Goal: Task Accomplishment & Management: Manage account settings

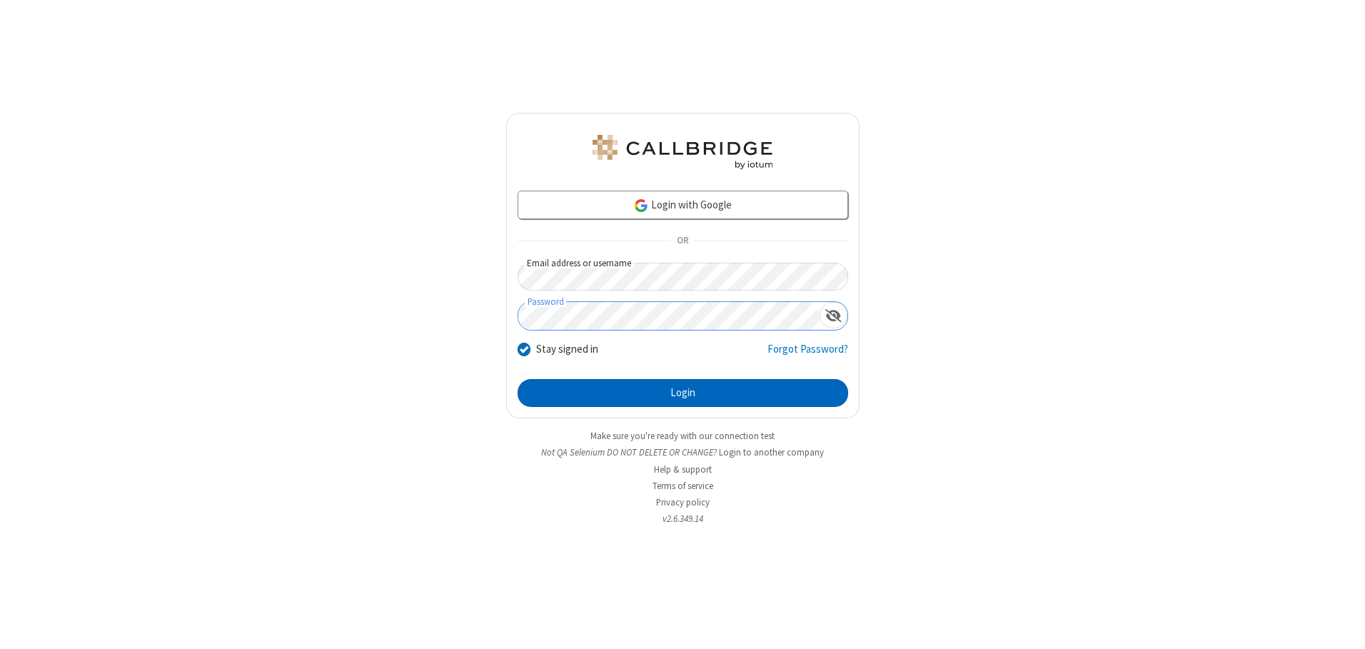
click at [682, 393] on button "Login" at bounding box center [683, 393] width 330 height 29
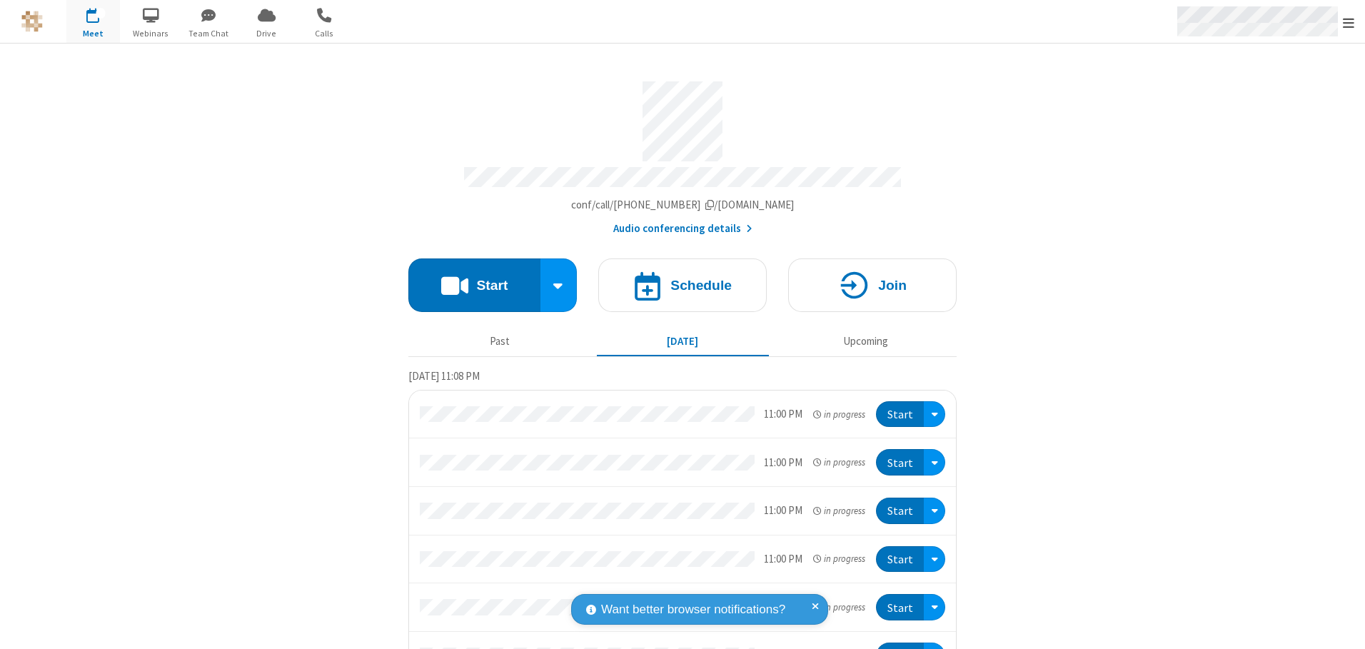
click at [1348, 22] on span "Open menu" at bounding box center [1348, 23] width 11 height 14
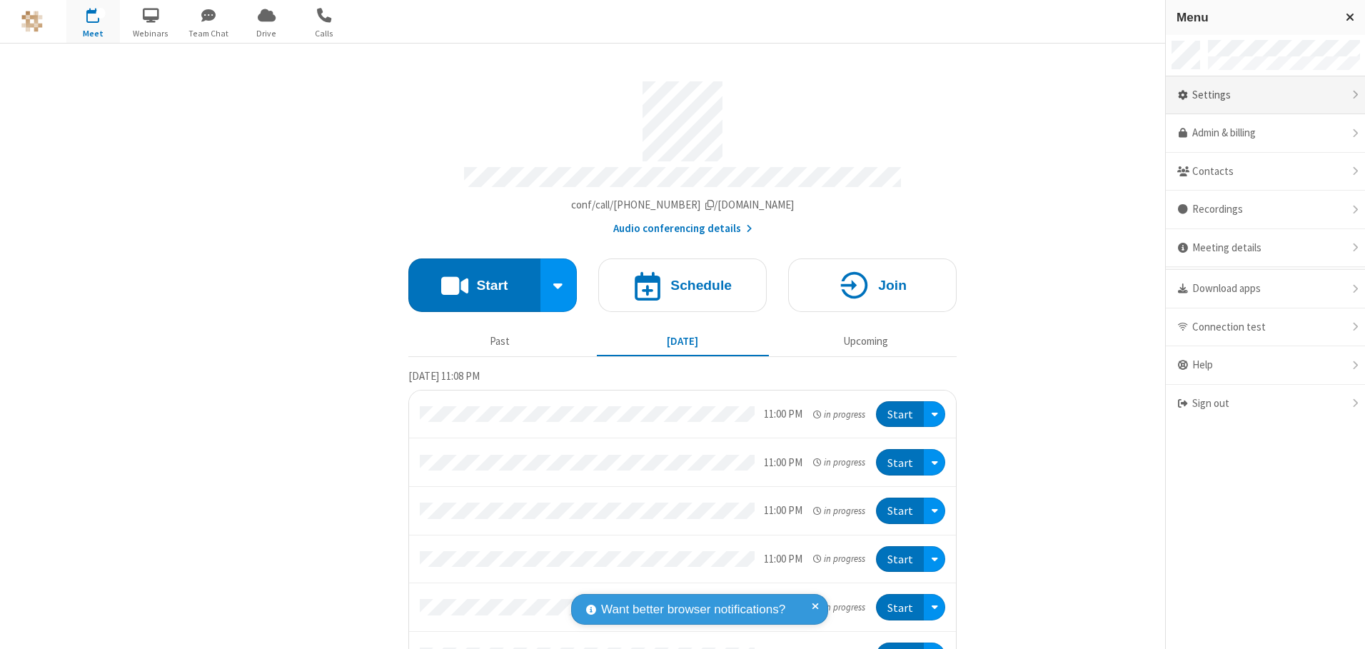
click at [1265, 95] on div "Settings" at bounding box center [1265, 95] width 199 height 39
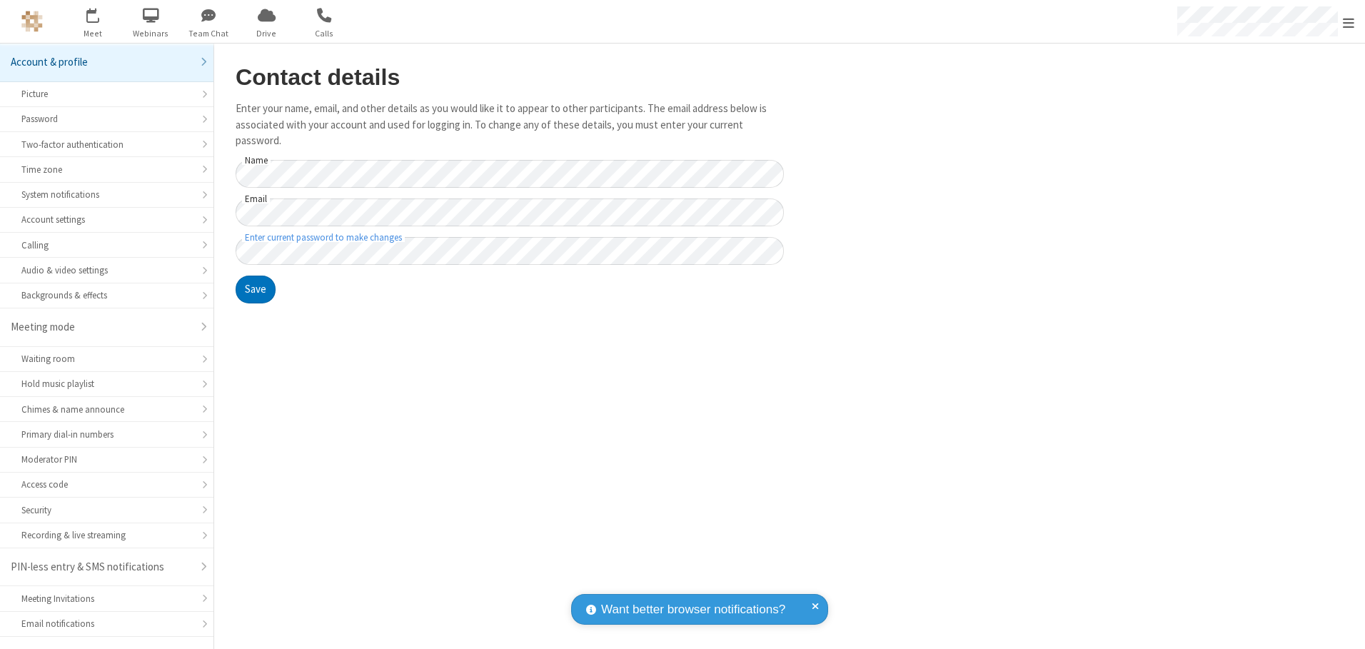
scroll to position [25, 0]
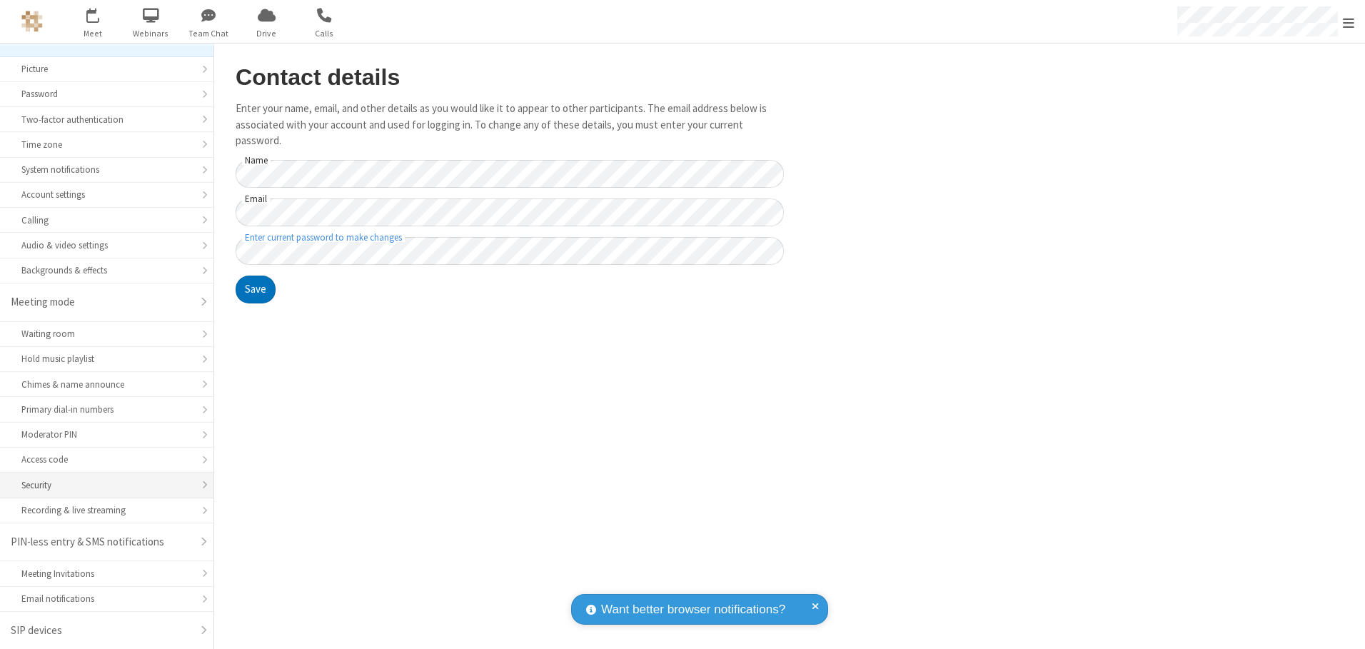
click at [101, 485] on div "Security" at bounding box center [106, 485] width 171 height 14
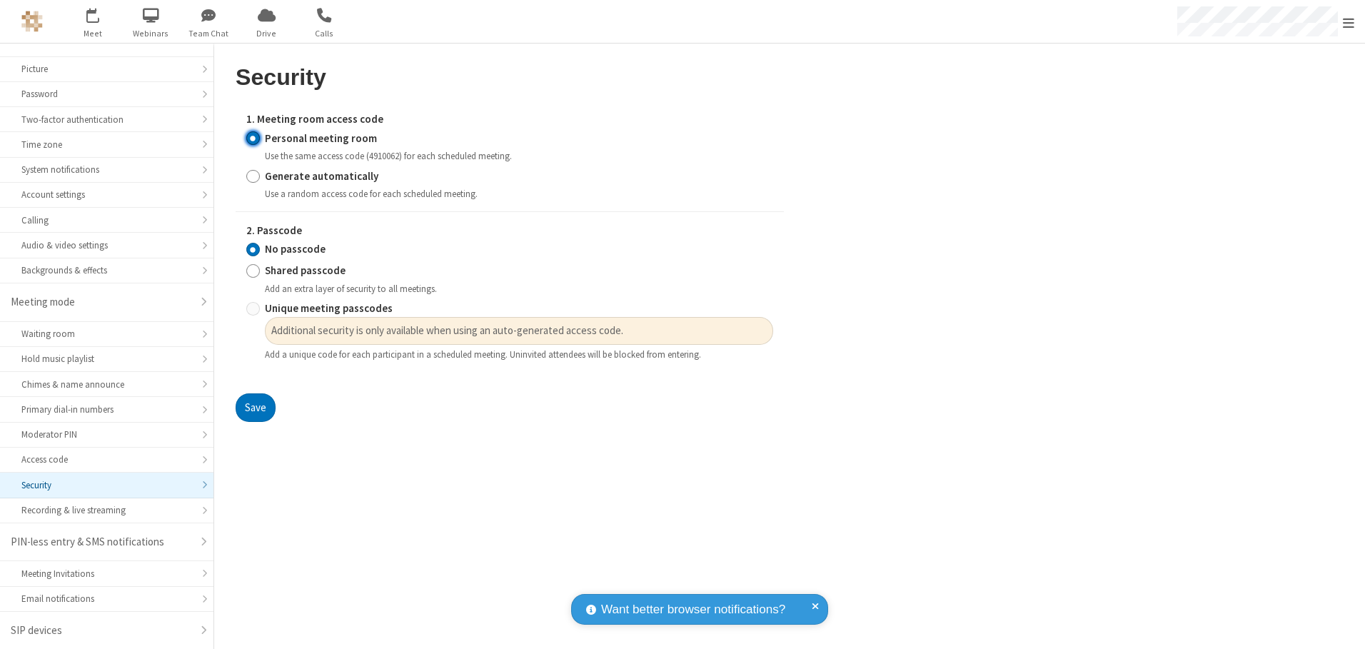
click at [253, 138] on input "Personal meeting room" at bounding box center [253, 138] width 14 height 15
click at [253, 249] on input "No passcode" at bounding box center [253, 249] width 14 height 15
click at [255, 408] on button "Save" at bounding box center [256, 407] width 40 height 29
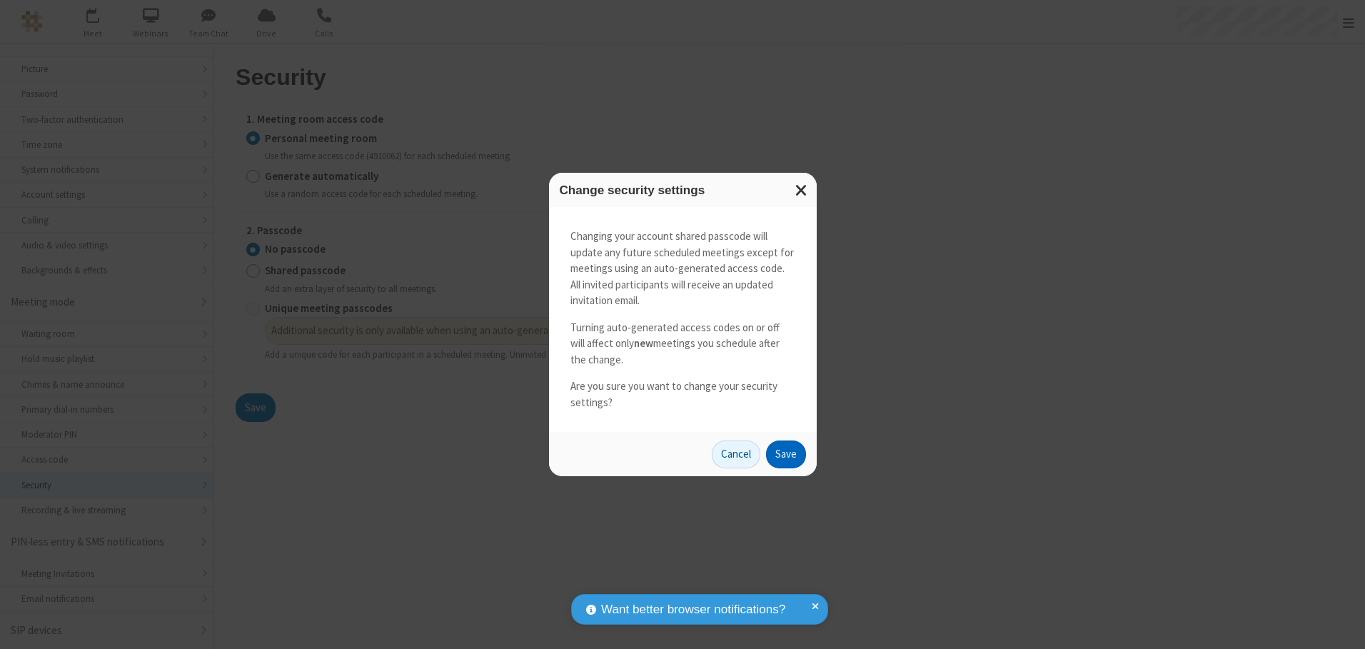
click at [785, 454] on button "Save" at bounding box center [786, 454] width 40 height 29
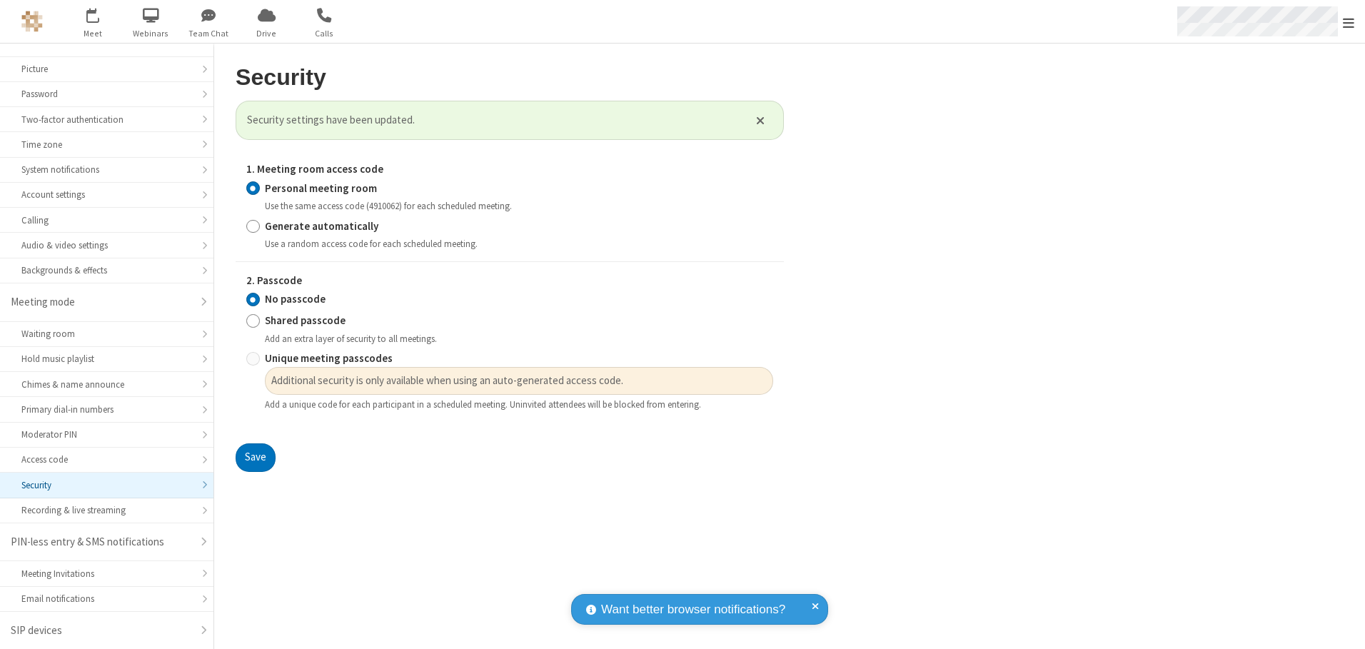
click at [1348, 22] on span "Open menu" at bounding box center [1348, 23] width 11 height 14
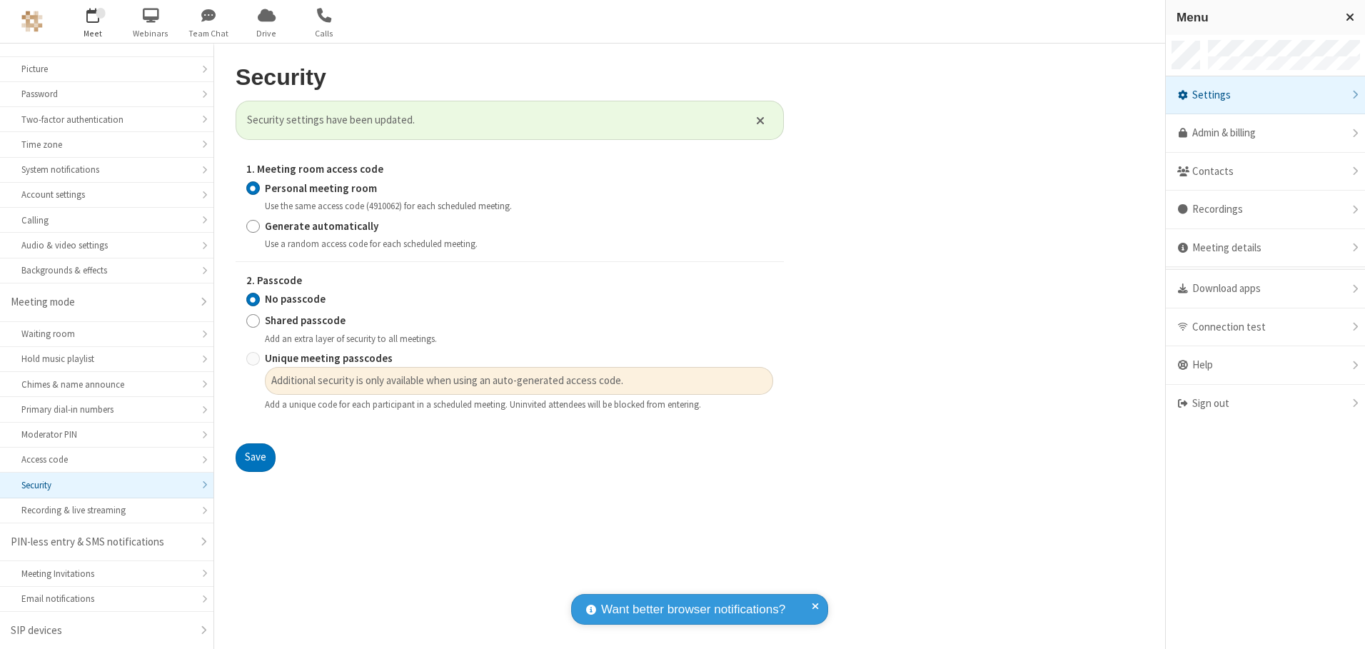
click at [93, 21] on span "button" at bounding box center [93, 15] width 54 height 24
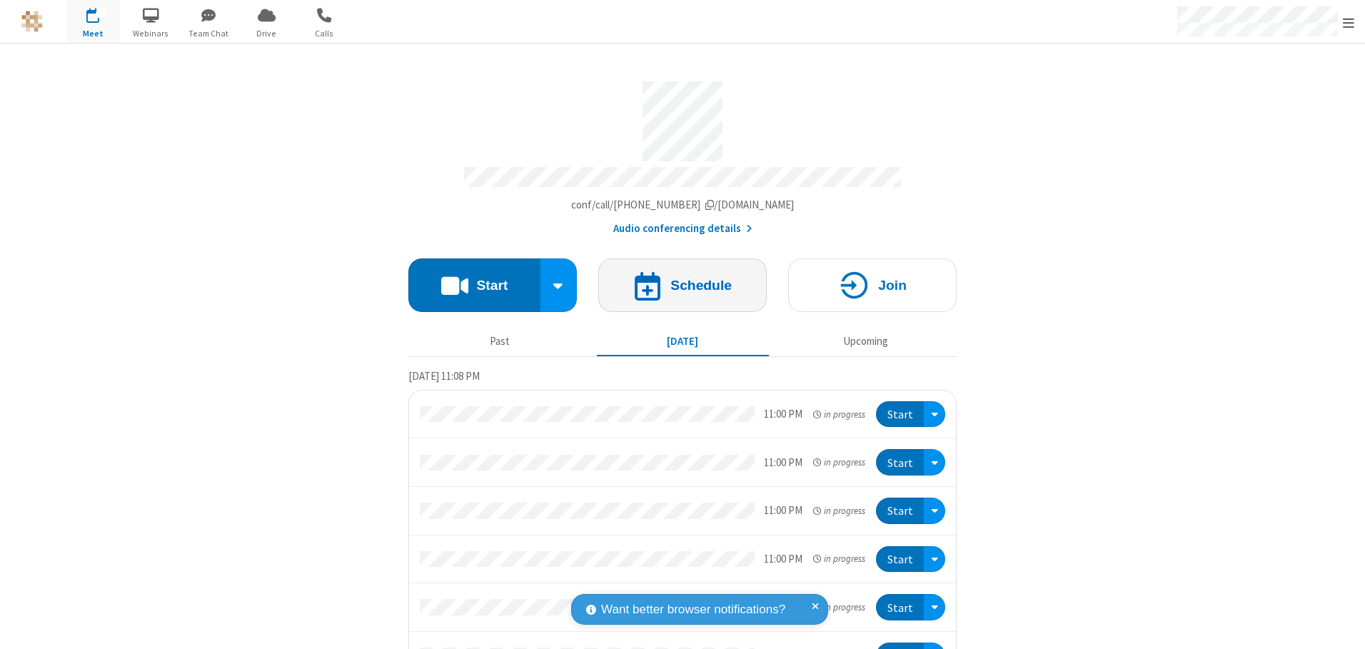
click at [677, 280] on h4 "Schedule" at bounding box center [700, 285] width 61 height 14
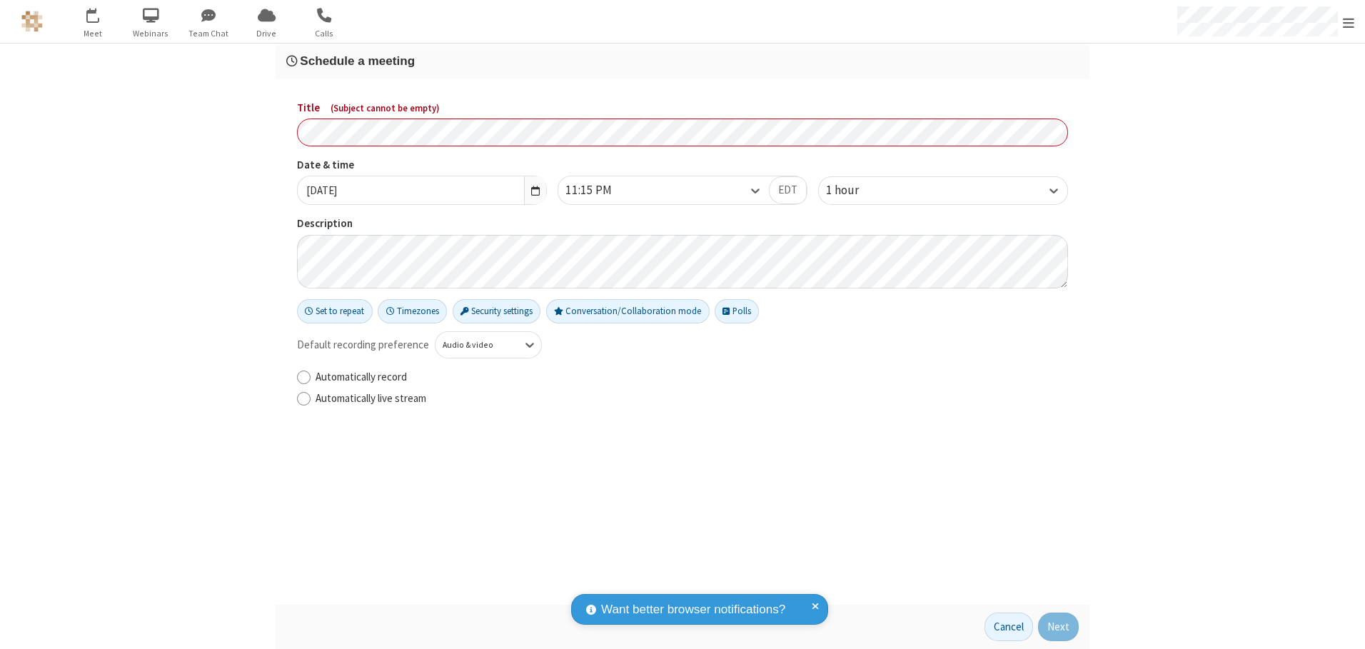
click at [682, 61] on h3 "Schedule a meeting" at bounding box center [682, 61] width 792 height 14
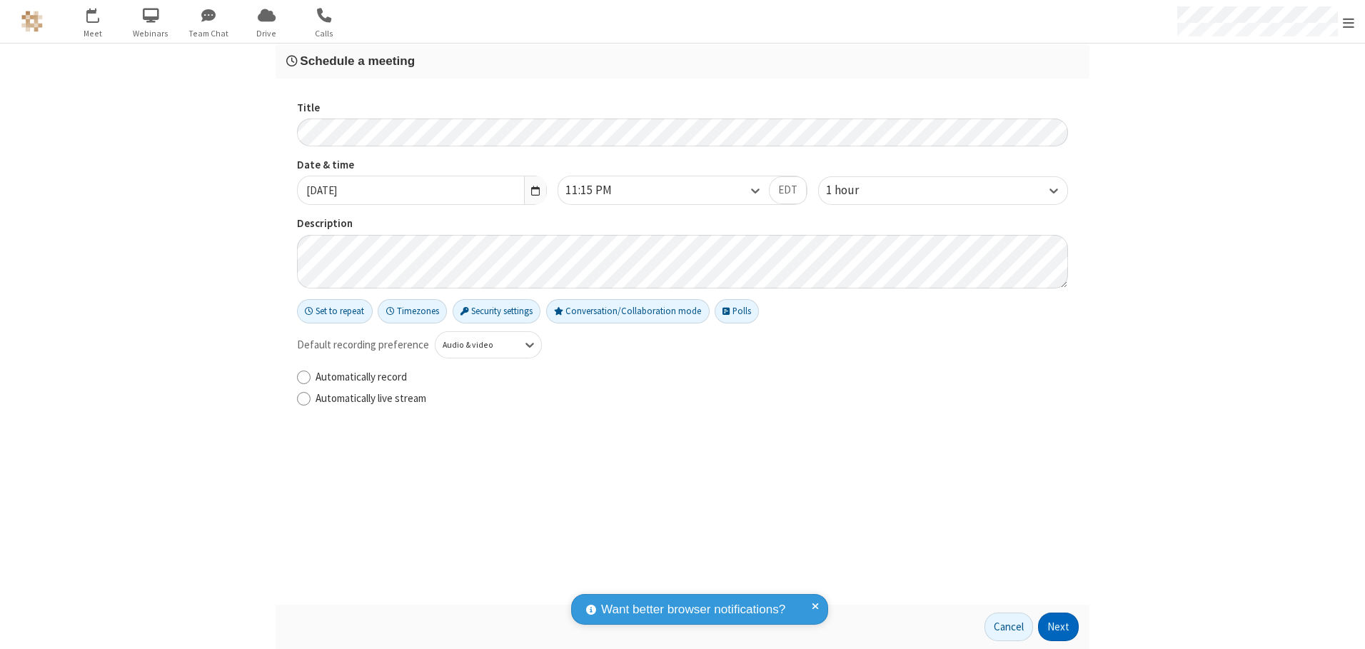
click at [1059, 627] on button "Next" at bounding box center [1058, 626] width 41 height 29
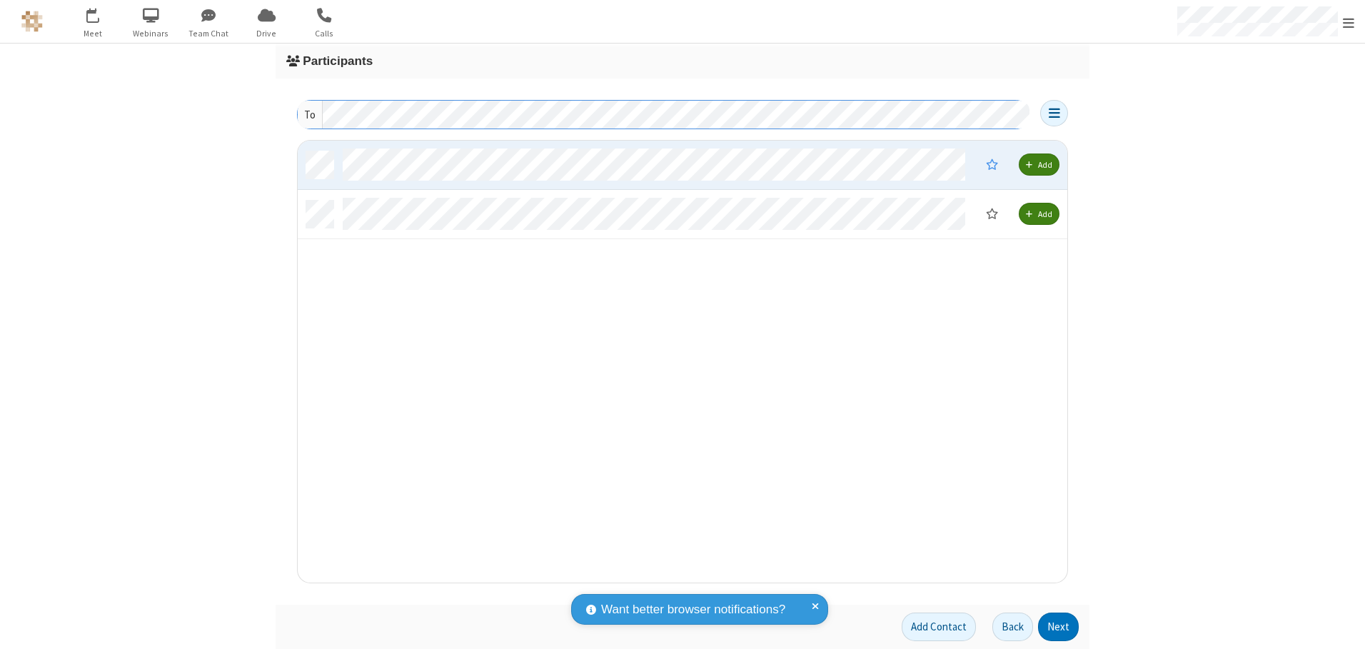
scroll to position [431, 759]
click at [1059, 627] on button "Next" at bounding box center [1058, 626] width 41 height 29
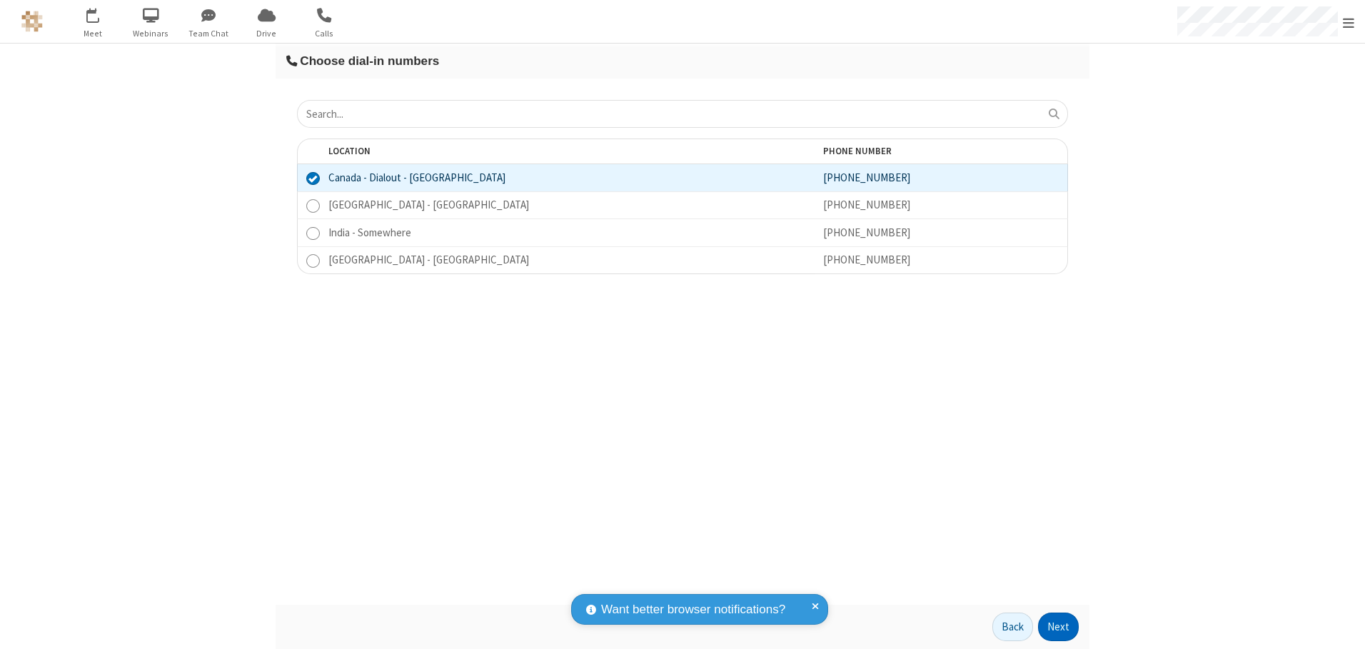
click at [1059, 627] on button "Next" at bounding box center [1058, 626] width 41 height 29
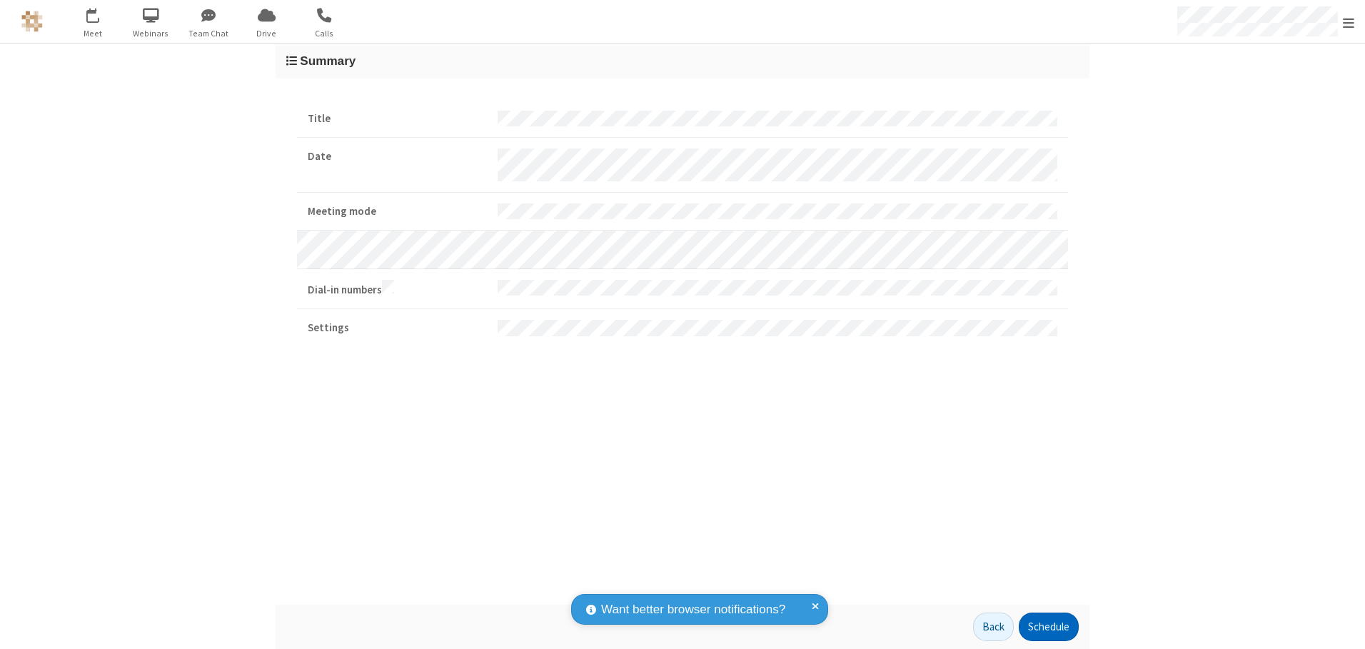
click at [1048, 627] on button "Schedule" at bounding box center [1049, 626] width 60 height 29
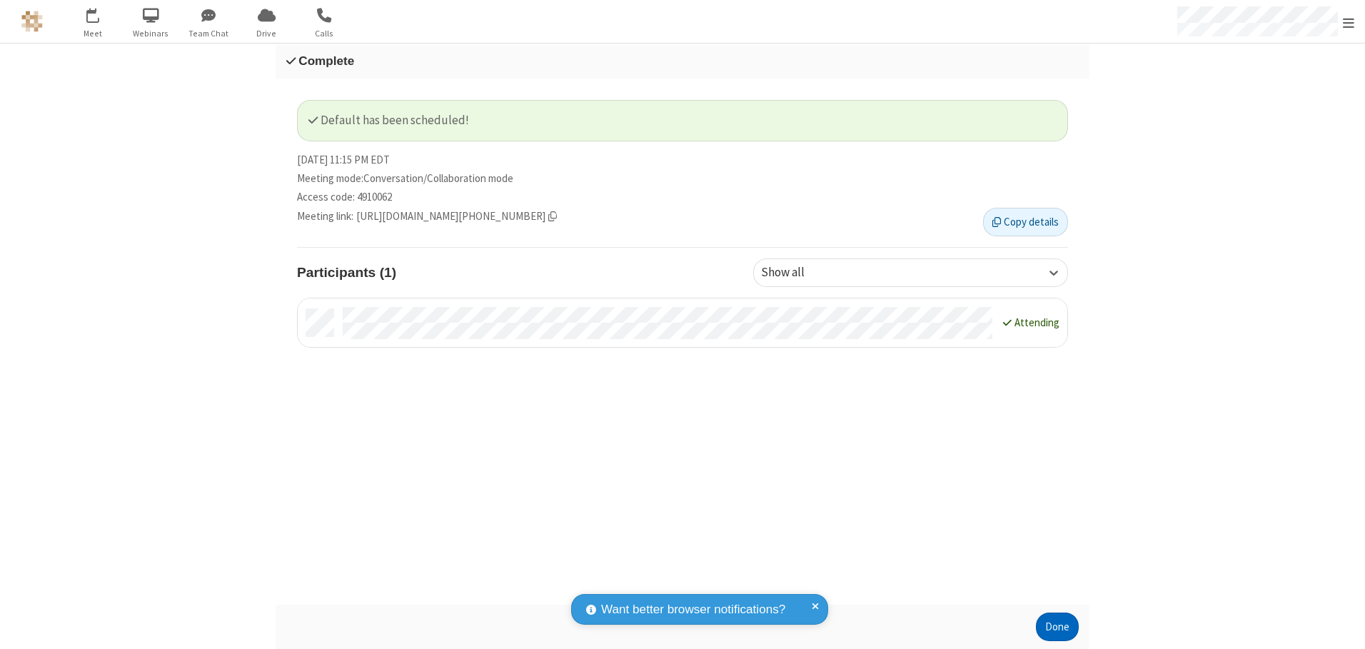
click at [1057, 627] on button "Done" at bounding box center [1057, 626] width 43 height 29
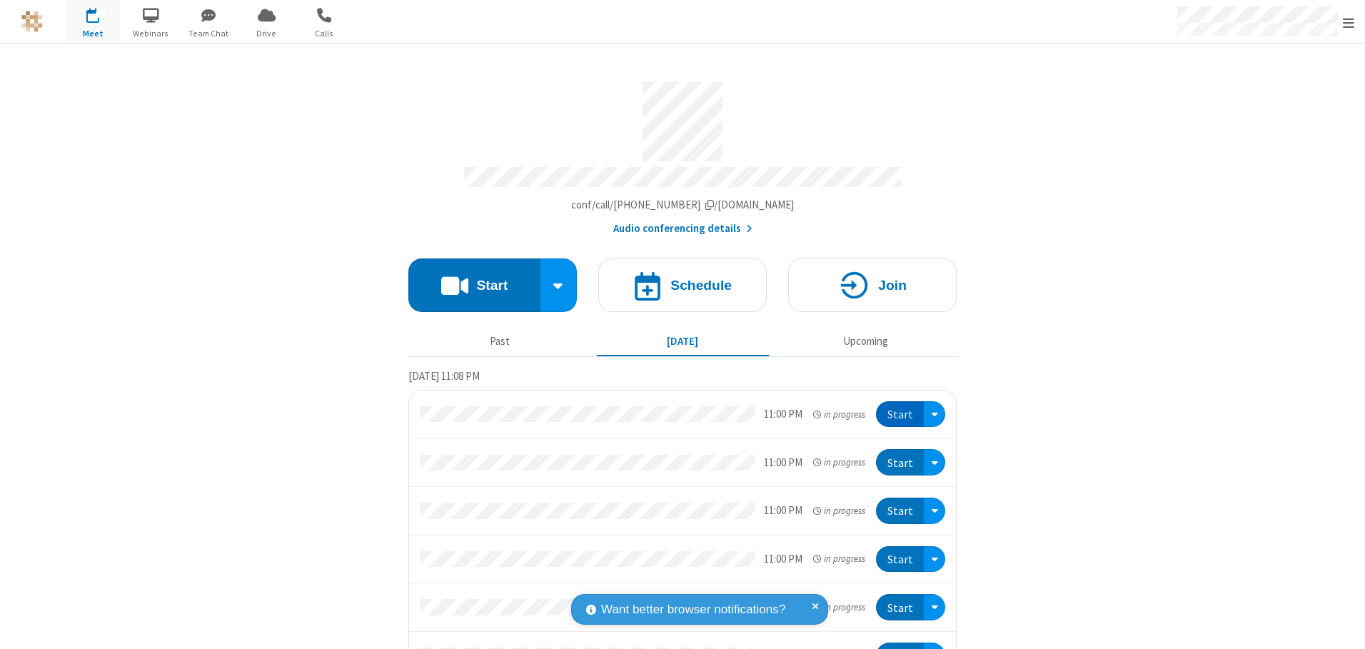
click at [895, 409] on button "Start" at bounding box center [900, 414] width 48 height 26
